Goal: Information Seeking & Learning: Find specific fact

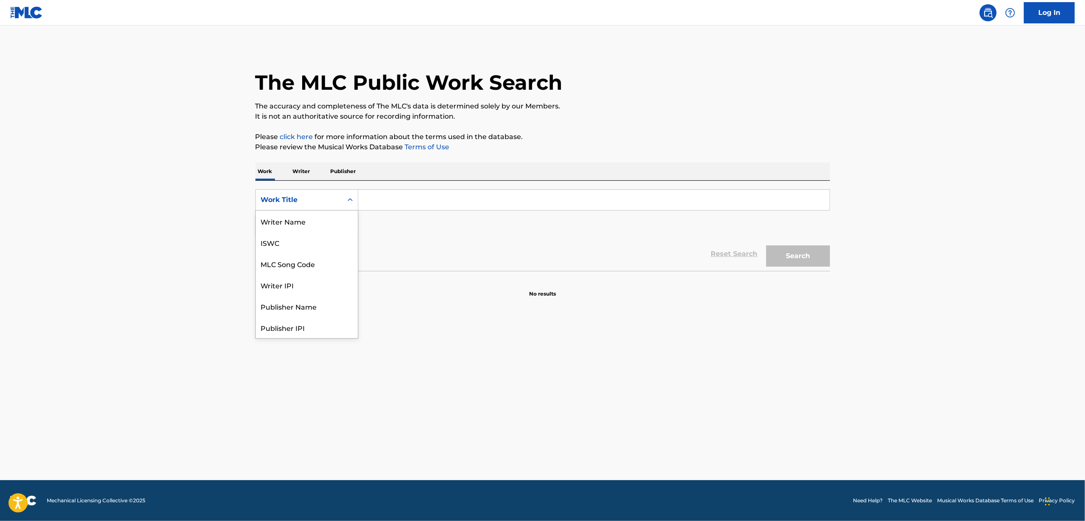
click at [346, 199] on icon "Search Form" at bounding box center [350, 200] width 9 height 9
click at [317, 238] on div "ISWC" at bounding box center [307, 242] width 102 height 21
click at [375, 216] on div "SearchWithCriteria7220f792-405d-436d-a0dc-b3e5b6824fe8 ISWC Add Criteria" at bounding box center [542, 213] width 575 height 48
click at [394, 197] on input "Search Form" at bounding box center [593, 200] width 471 height 20
paste input "T9303420931"
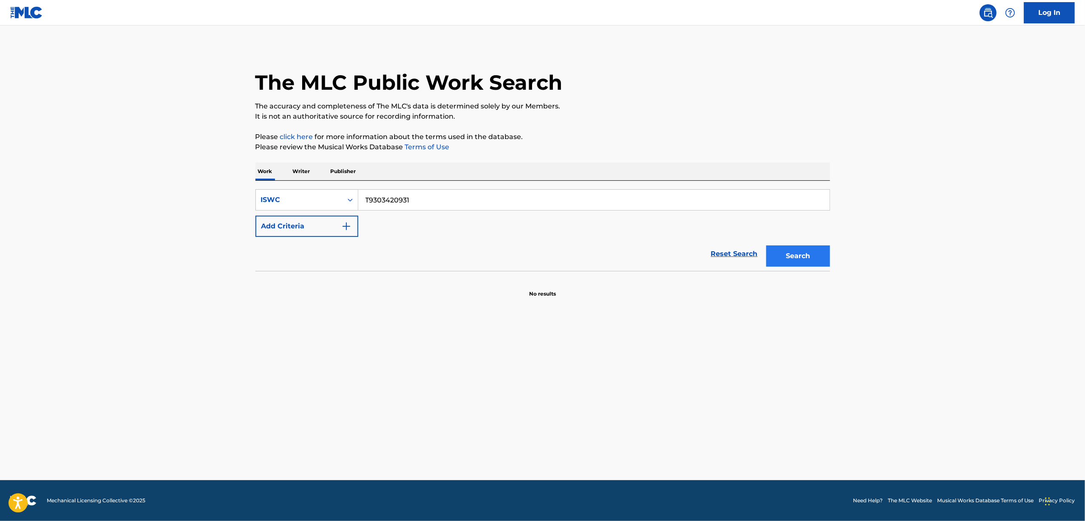
type input "T9303420931"
click at [804, 255] on button "Search" at bounding box center [798, 255] width 64 height 21
drag, startPoint x: 371, startPoint y: 332, endPoint x: 262, endPoint y: 99, distance: 256.7
click at [370, 331] on main "The MLC Public Work Search The accuracy and completeness of The MLC's data is d…" at bounding box center [542, 253] width 1085 height 454
click at [358, 201] on input "Search Form" at bounding box center [593, 200] width 471 height 20
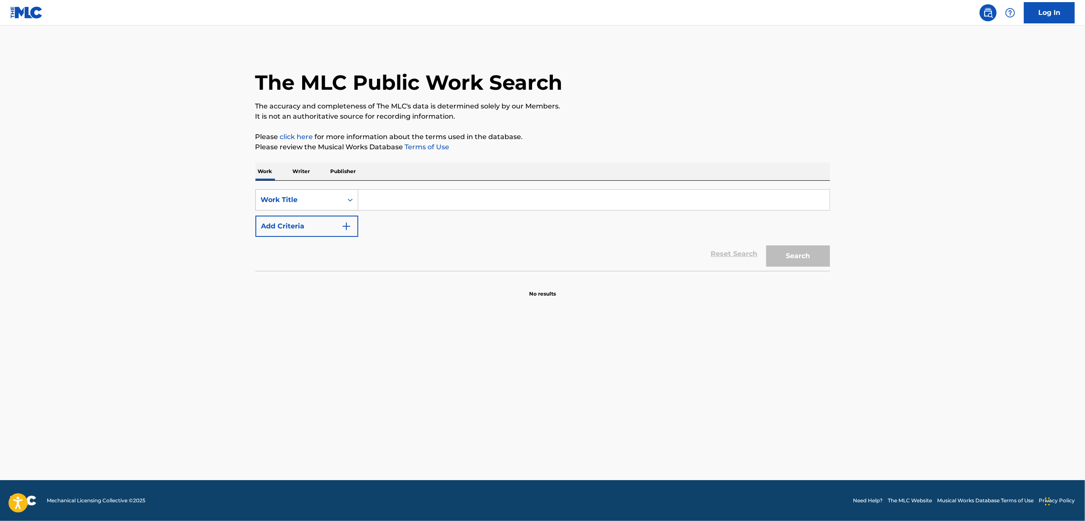
click at [347, 199] on icon "Search Form" at bounding box center [350, 200] width 9 height 9
click at [322, 245] on div "ISWC" at bounding box center [307, 239] width 102 height 21
click at [406, 196] on input "Search Form" at bounding box center [593, 200] width 471 height 20
paste input "T9303421172"
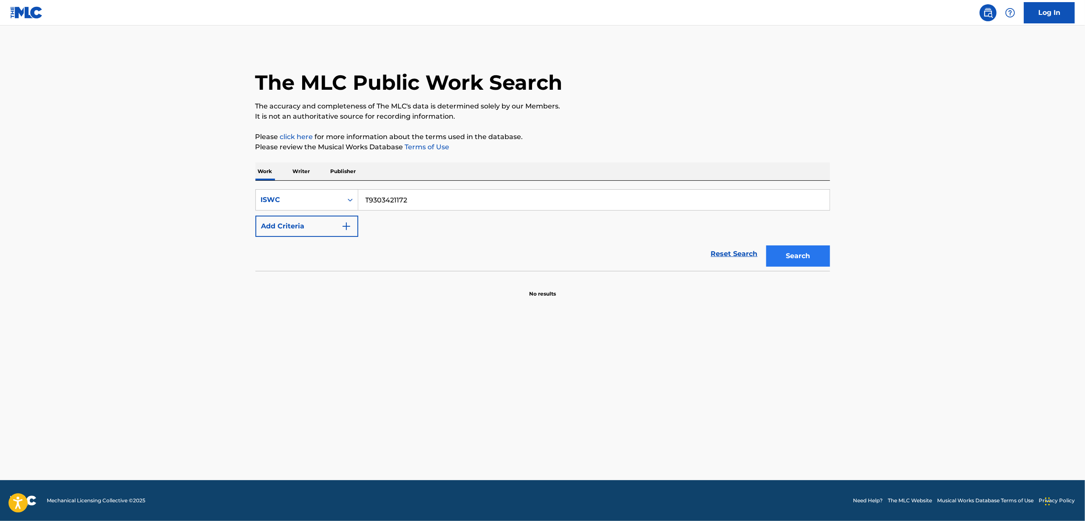
type input "T9303421172"
drag, startPoint x: 811, startPoint y: 259, endPoint x: 806, endPoint y: 270, distance: 12.4
click at [811, 259] on button "Search" at bounding box center [798, 255] width 64 height 21
